Goal: Understand process/instructions: Learn how to perform a task or action

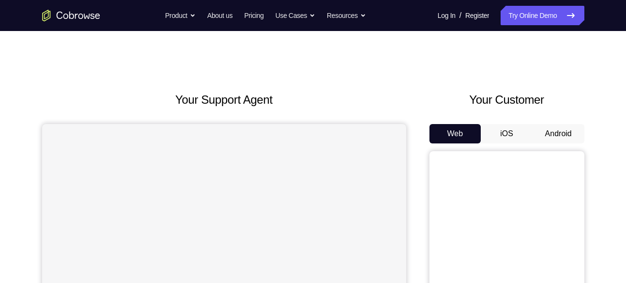
scroll to position [3, 0]
click at [565, 125] on button "Android" at bounding box center [558, 132] width 52 height 19
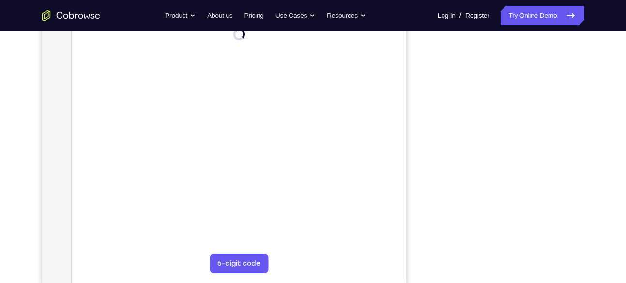
scroll to position [158, 0]
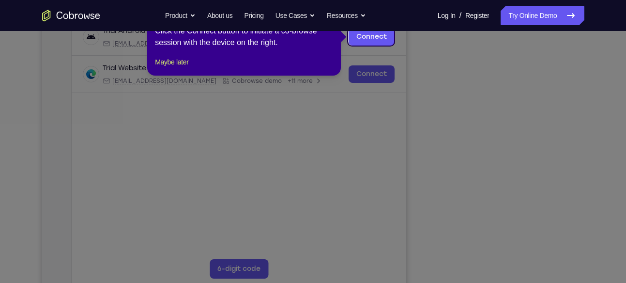
click at [559, 123] on icon at bounding box center [316, 141] width 633 height 283
click at [370, 43] on link "Connect" at bounding box center [371, 36] width 46 height 17
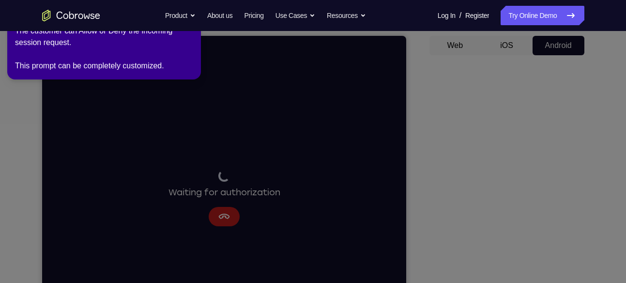
scroll to position [0, 0]
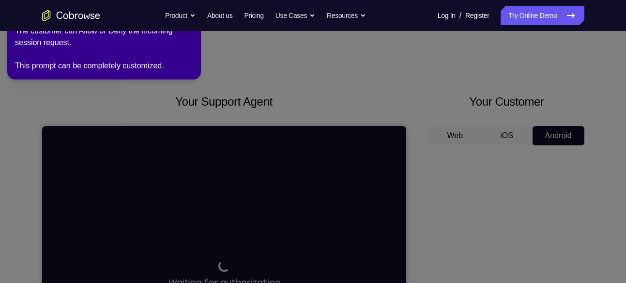
click at [541, 93] on icon at bounding box center [314, 139] width 637 height 287
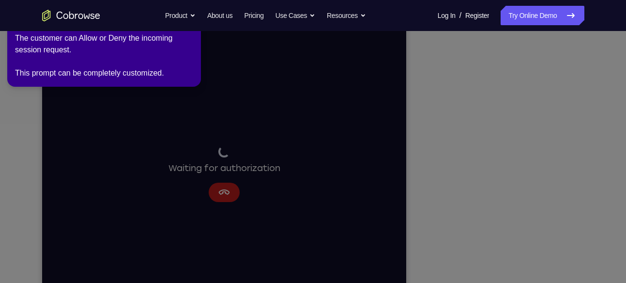
scroll to position [123, 0]
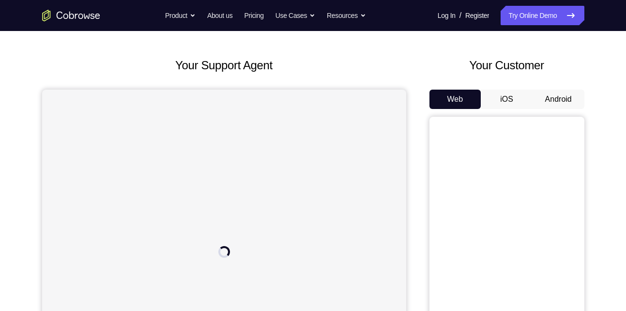
scroll to position [37, 0]
click at [566, 91] on button "Android" at bounding box center [558, 98] width 52 height 19
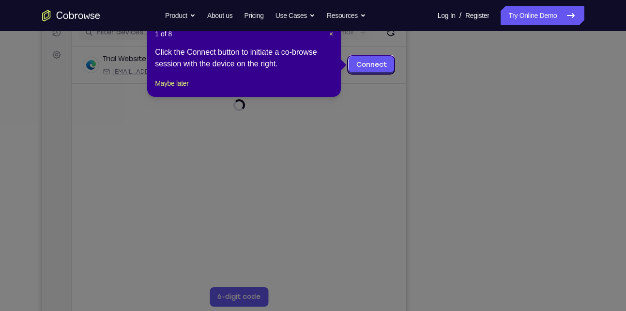
scroll to position [133, 0]
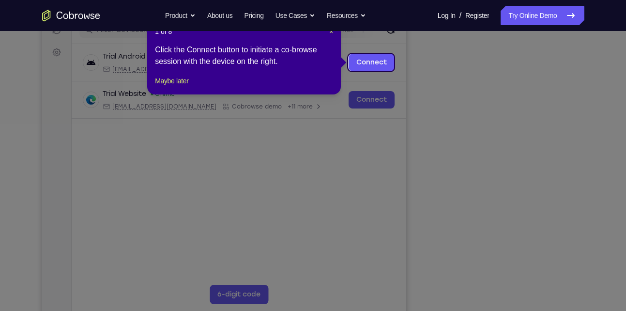
click at [548, 137] on icon at bounding box center [316, 155] width 633 height 311
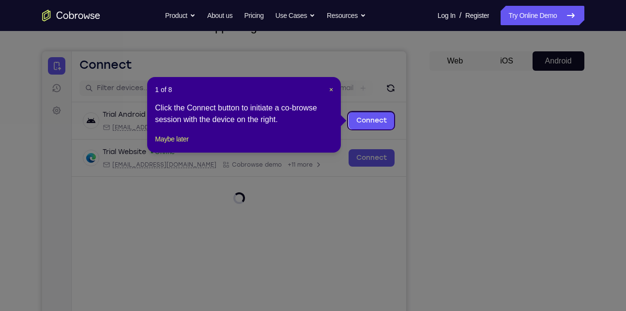
scroll to position [74, 0]
click at [332, 89] on span "×" at bounding box center [331, 90] width 4 height 8
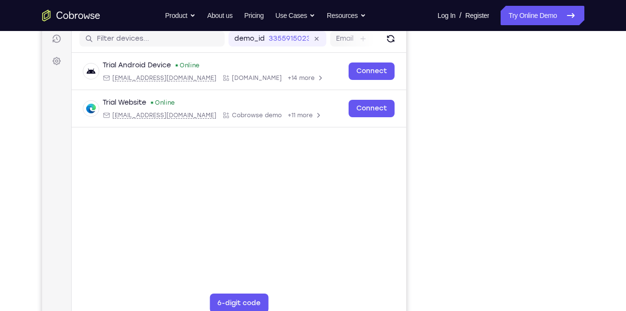
scroll to position [123, 0]
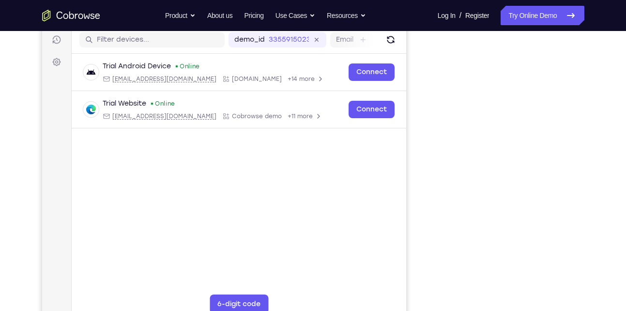
drag, startPoint x: 466, startPoint y: 206, endPoint x: 378, endPoint y: 206, distance: 88.1
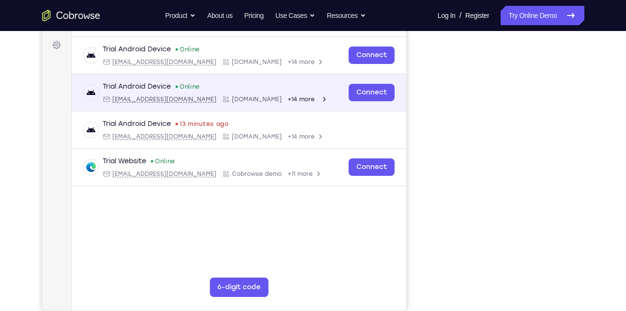
scroll to position [0, 0]
